Goal: Check status: Check status

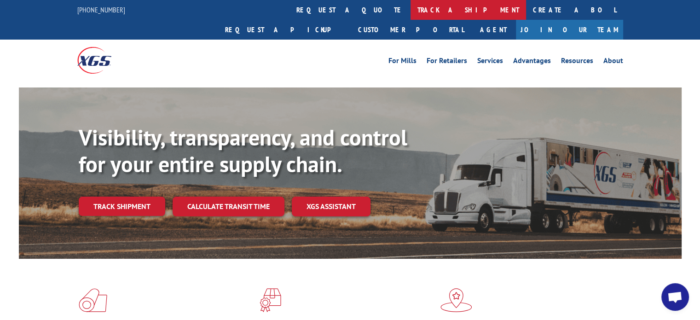
click at [411, 6] on link "track a shipment" at bounding box center [469, 10] width 116 height 20
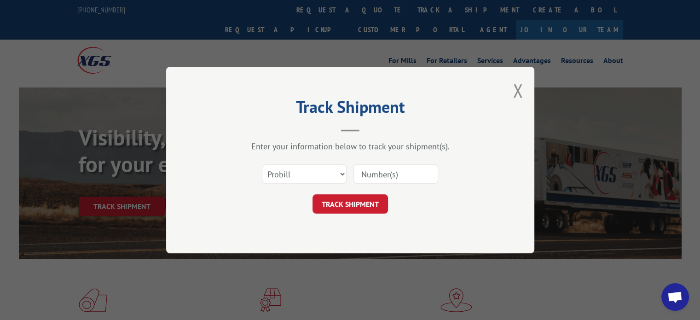
paste input "14370210"
type input "14370210"
click at [340, 209] on button "TRACK SHIPMENT" at bounding box center [351, 203] width 76 height 19
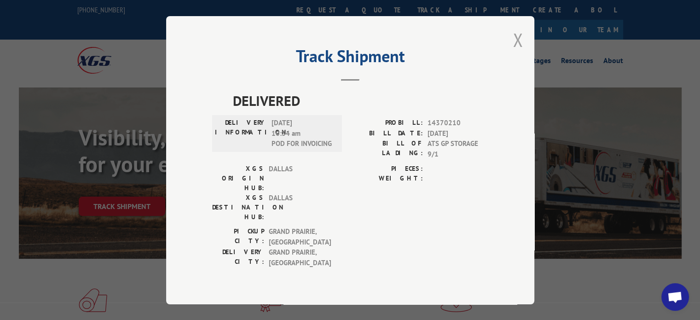
click at [516, 48] on button "Close modal" at bounding box center [518, 40] width 10 height 24
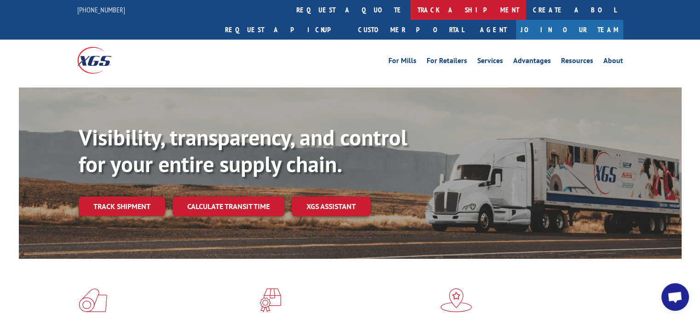
click at [411, 10] on link "track a shipment" at bounding box center [469, 10] width 116 height 20
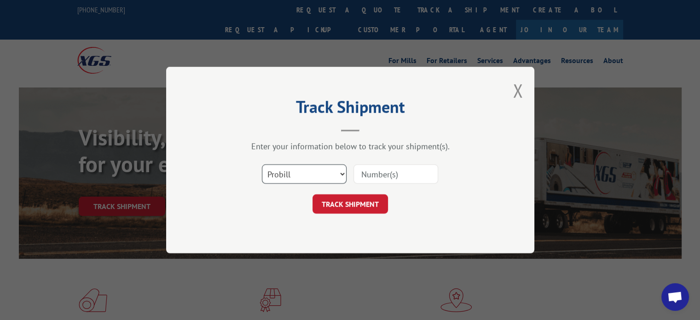
click at [338, 173] on select "Select category... Probill BOL PO" at bounding box center [304, 173] width 85 height 19
select select "bol"
click at [262, 164] on select "Select category... Probill BOL PO" at bounding box center [304, 173] width 85 height 19
click at [389, 170] on input at bounding box center [396, 173] width 85 height 19
paste input "4084516"
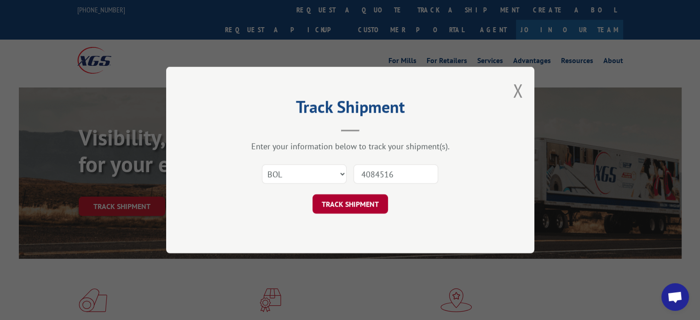
type input "4084516"
click at [344, 204] on button "TRACK SHIPMENT" at bounding box center [351, 203] width 76 height 19
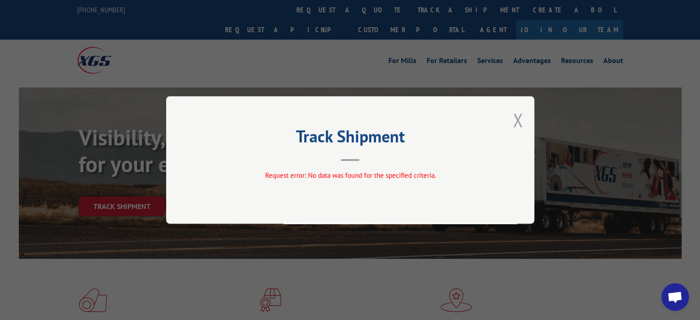
click at [518, 116] on button "Close modal" at bounding box center [518, 120] width 10 height 24
